Goal: Navigation & Orientation: Find specific page/section

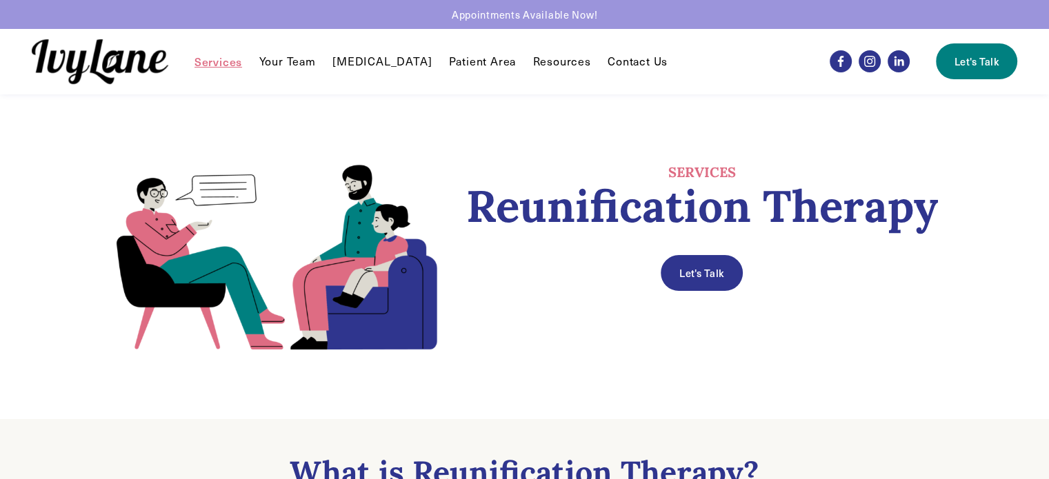
click at [279, 65] on link "Your Team" at bounding box center [287, 61] width 57 height 17
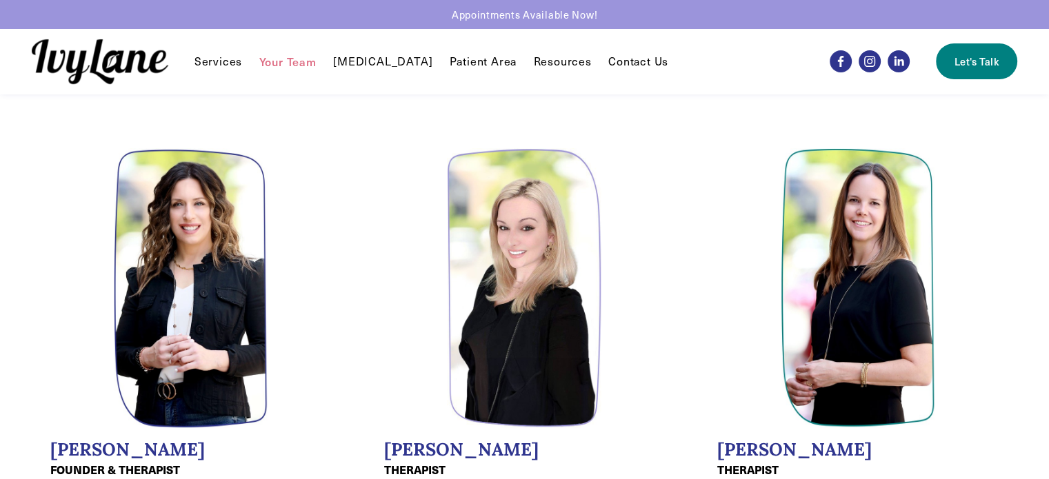
click at [460, 68] on link "Patient Area" at bounding box center [483, 61] width 68 height 17
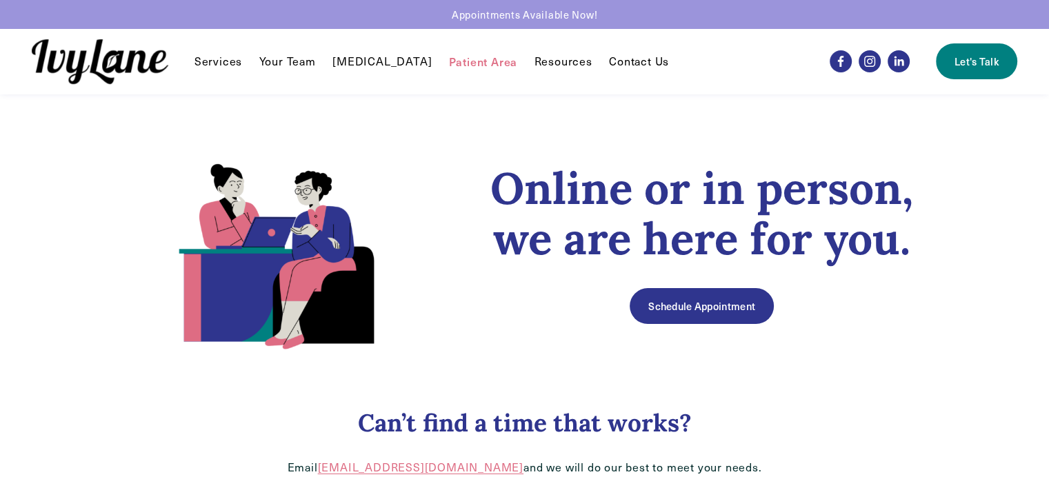
click at [623, 63] on link "Contact Us" at bounding box center [639, 61] width 60 height 17
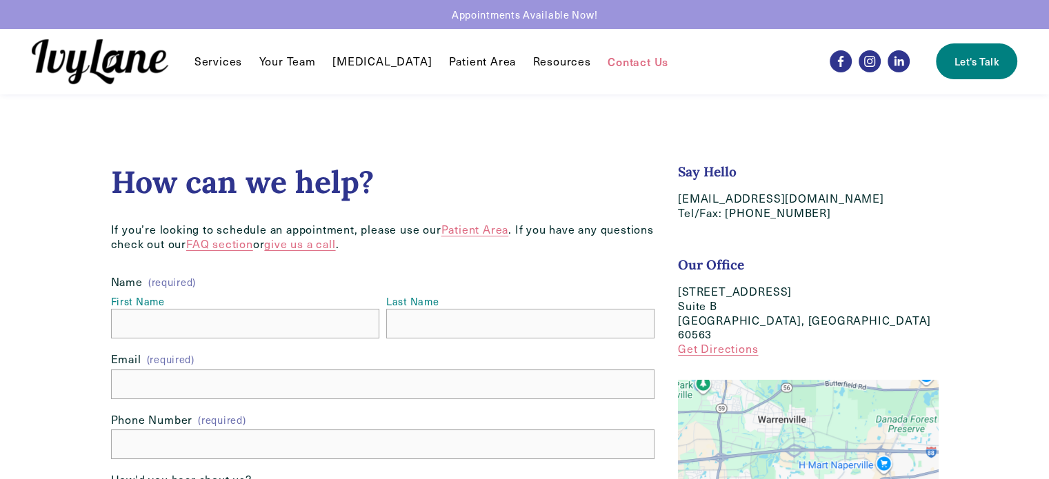
click at [223, 65] on span "Services" at bounding box center [218, 61] width 48 height 14
click at [0, 0] on span "Reunification Therapy" at bounding box center [0, 0] width 0 height 0
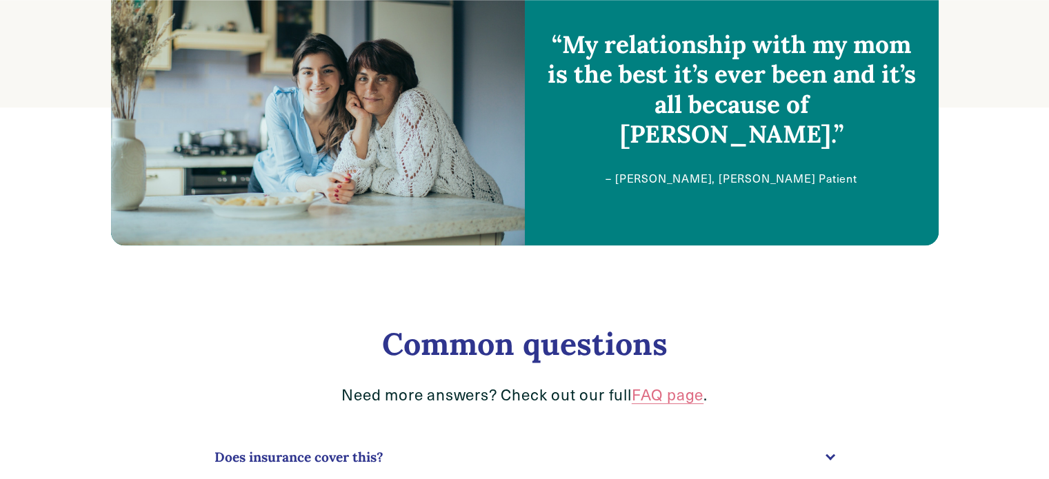
scroll to position [689, 0]
click at [657, 401] on link "FAQ page" at bounding box center [667, 393] width 72 height 21
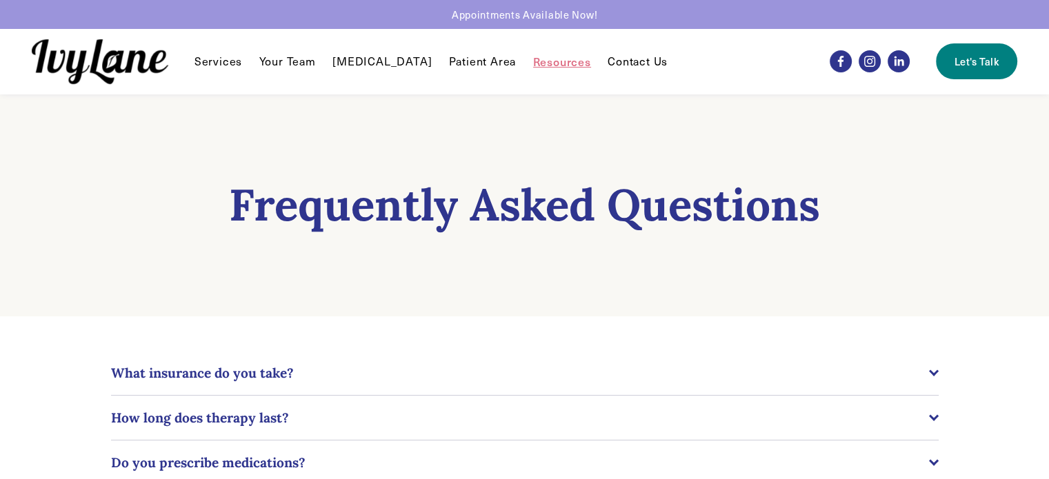
click at [290, 61] on link "Your Team" at bounding box center [287, 61] width 57 height 17
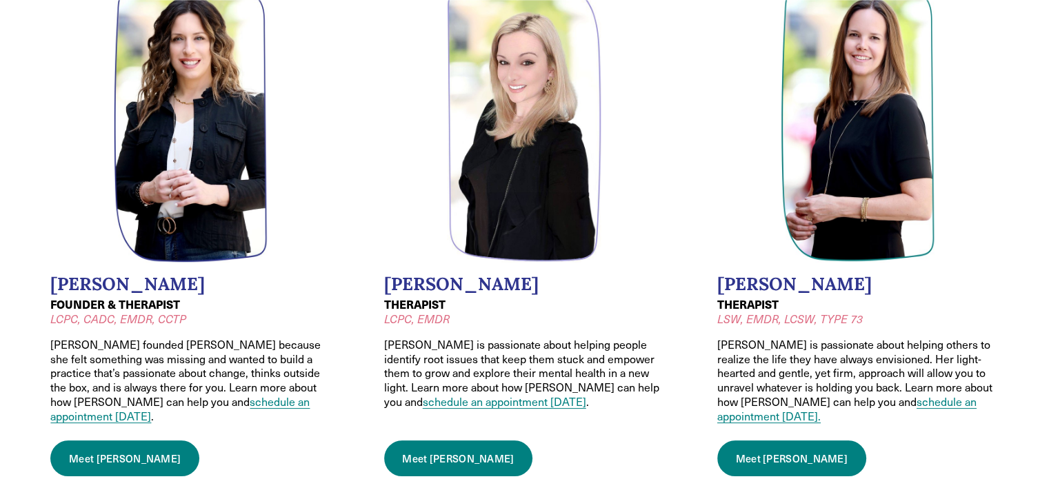
scroll to position [193, 0]
